Goal: Navigation & Orientation: Find specific page/section

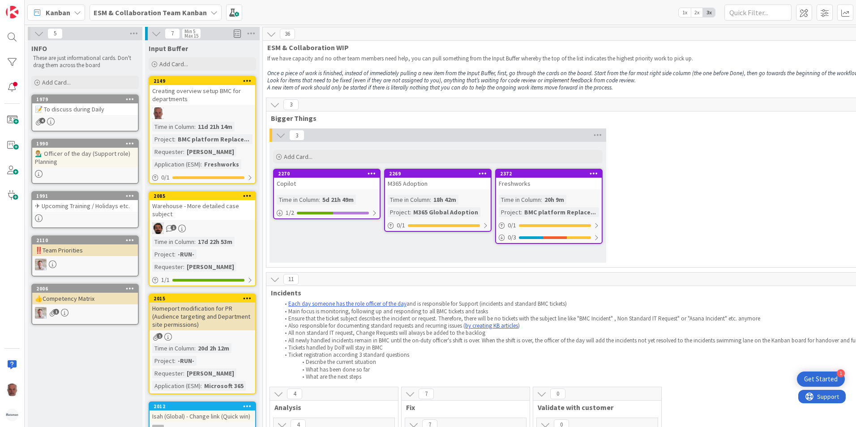
scroll to position [1657, 0]
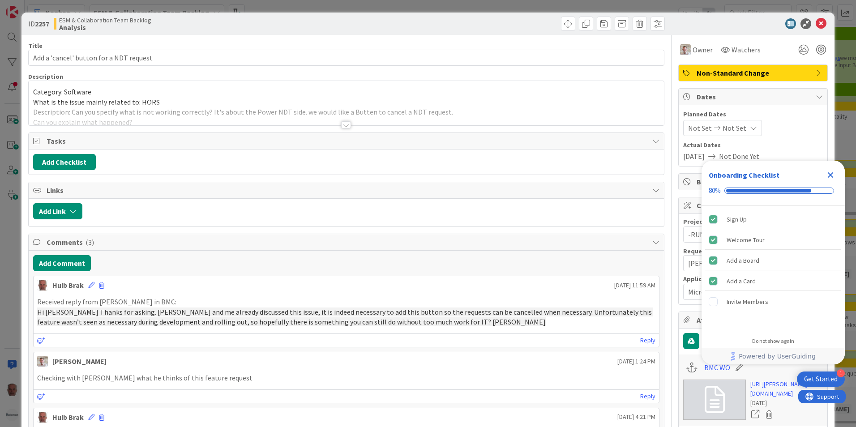
scroll to position [90, 0]
